Goal: Task Accomplishment & Management: Use online tool/utility

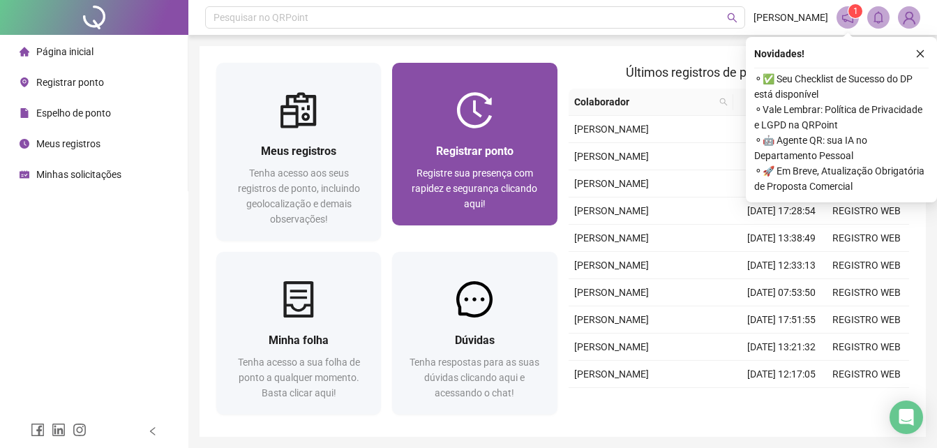
click at [514, 156] on div "Registrar ponto" at bounding box center [474, 150] width 131 height 17
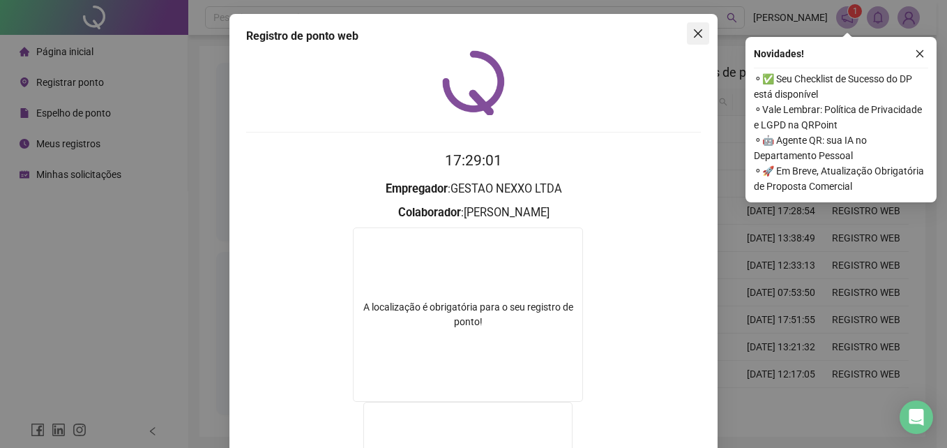
click at [700, 33] on span "Close" at bounding box center [698, 33] width 22 height 11
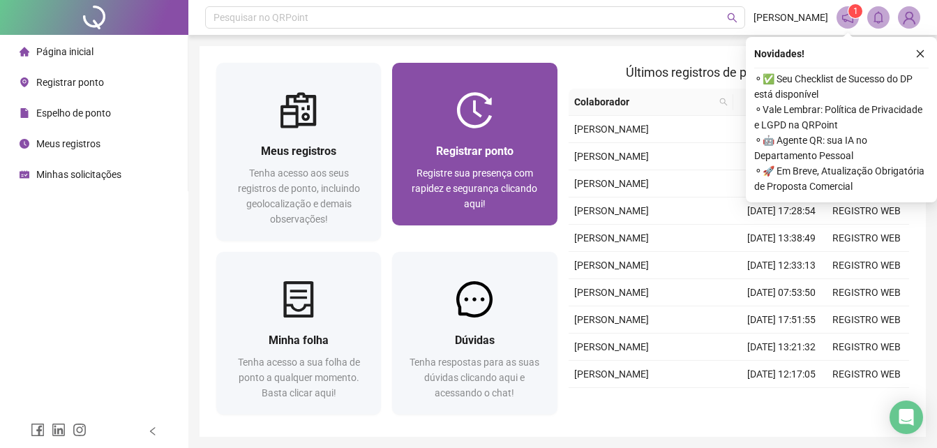
click at [476, 115] on img at bounding box center [474, 110] width 36 height 36
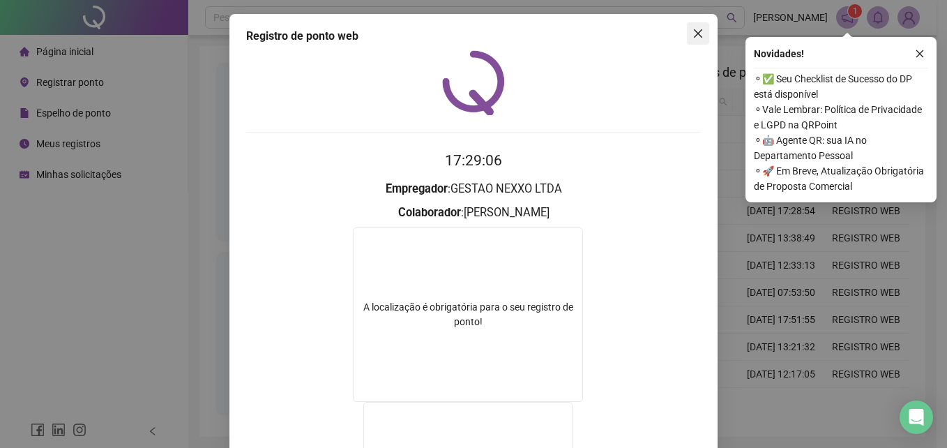
click at [693, 31] on icon "close" at bounding box center [698, 33] width 11 height 11
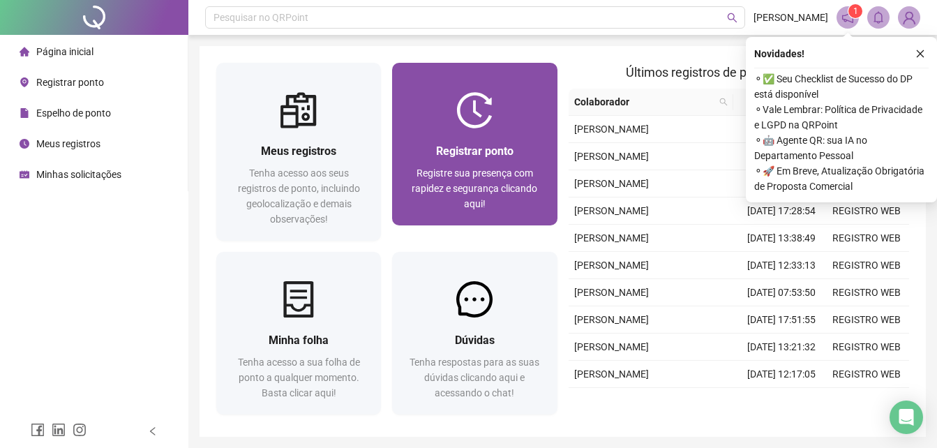
click at [523, 123] on div at bounding box center [474, 110] width 165 height 36
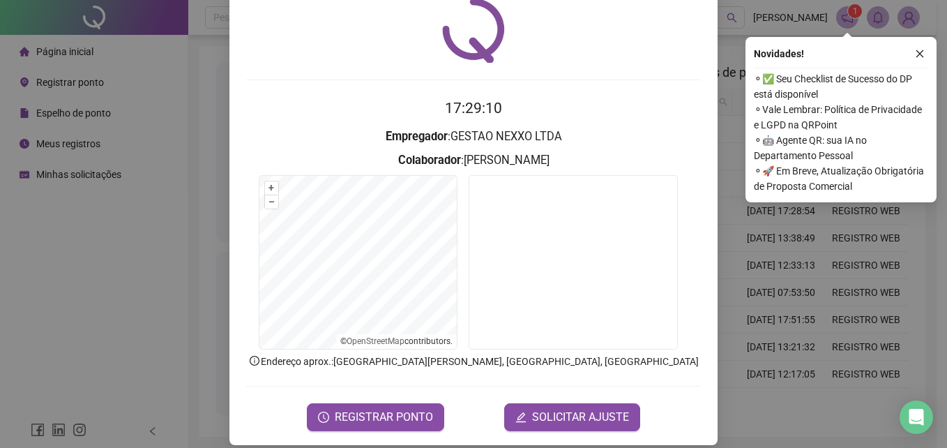
scroll to position [66, 0]
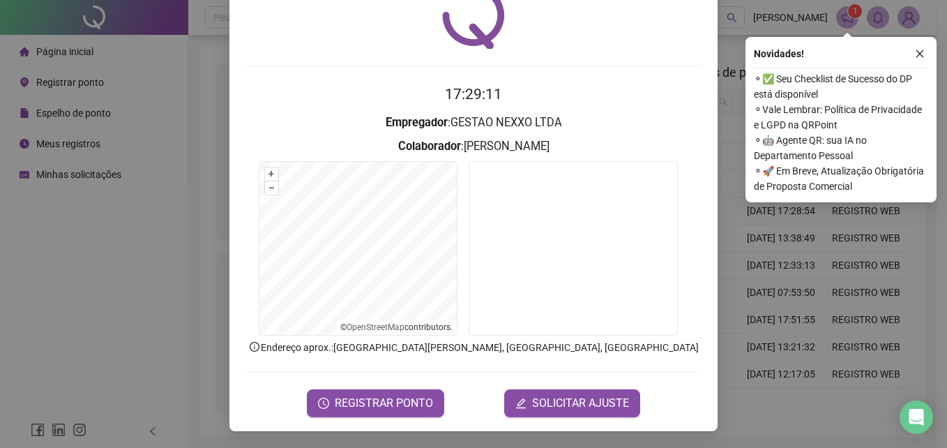
click at [411, 419] on div "Registro de ponto web 17:29:11 Empregador : GESTAO NEXXO LTDA Colaborador : [PE…" at bounding box center [474, 189] width 488 height 483
click at [403, 410] on span "REGISTRAR PONTO" at bounding box center [384, 403] width 98 height 17
